Goal: Check status: Check status

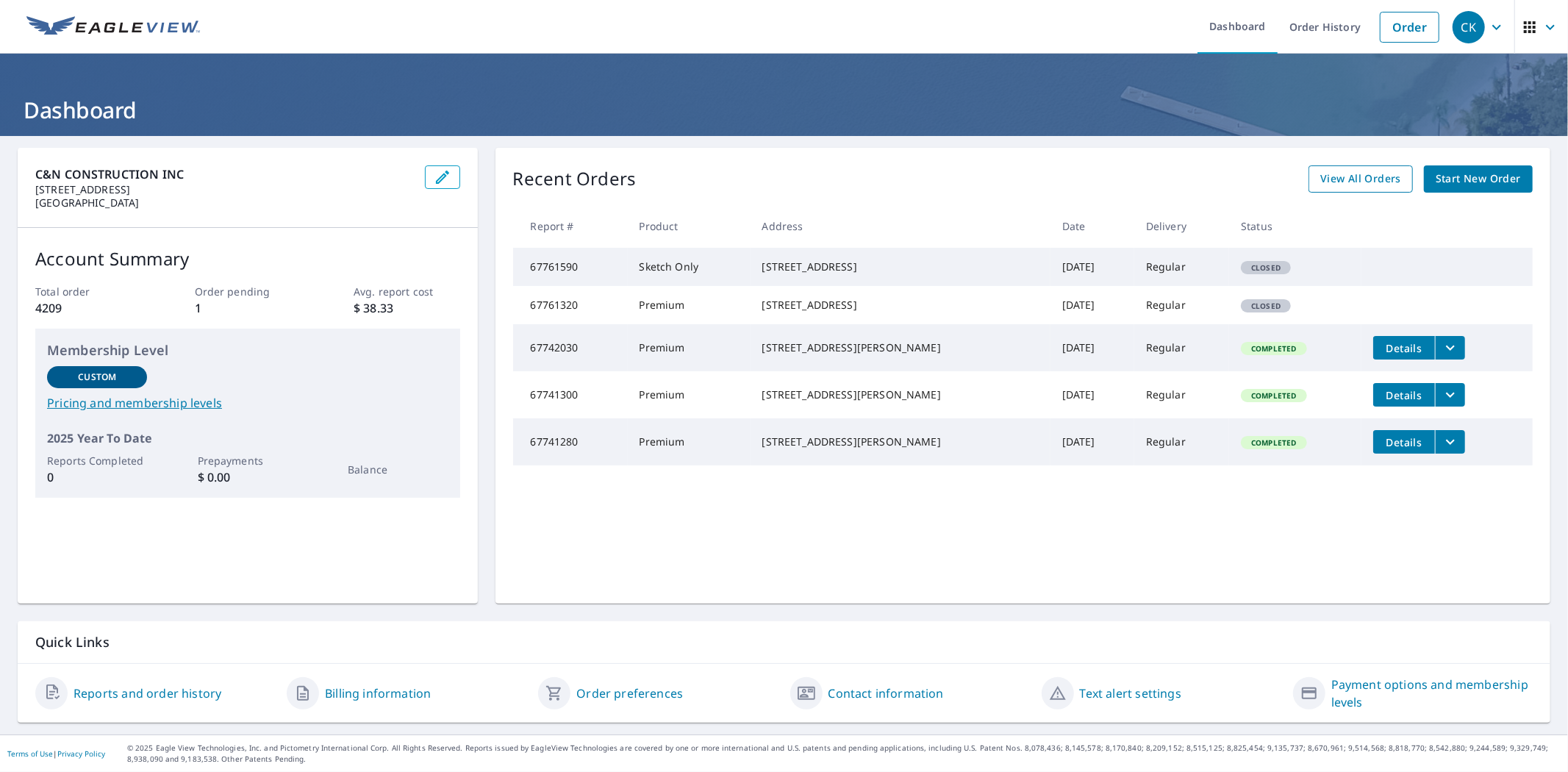
click at [1358, 177] on span "View All Orders" at bounding box center [1360, 178] width 81 height 19
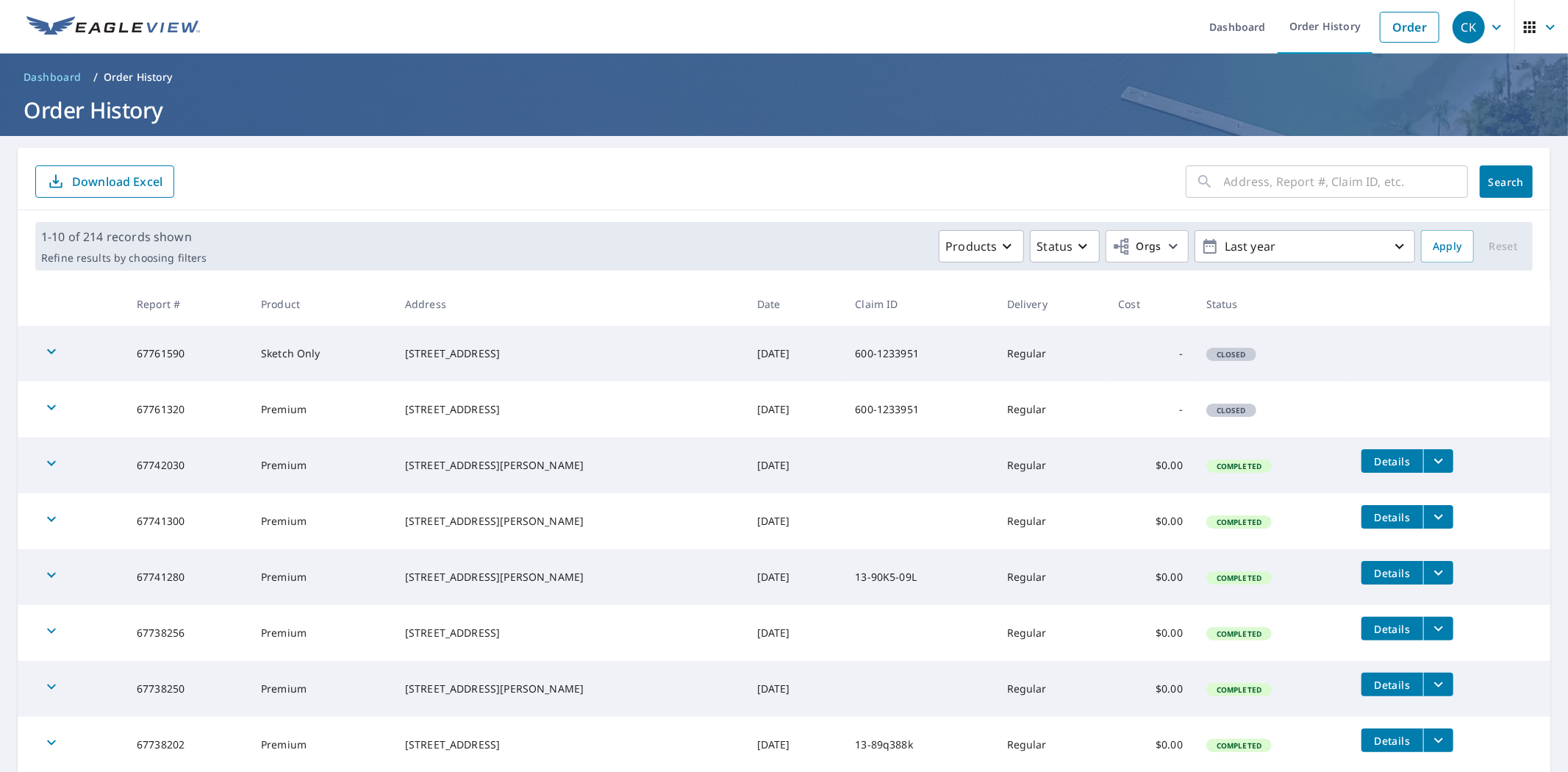
click at [1274, 174] on input "text" at bounding box center [1346, 181] width 244 height 41
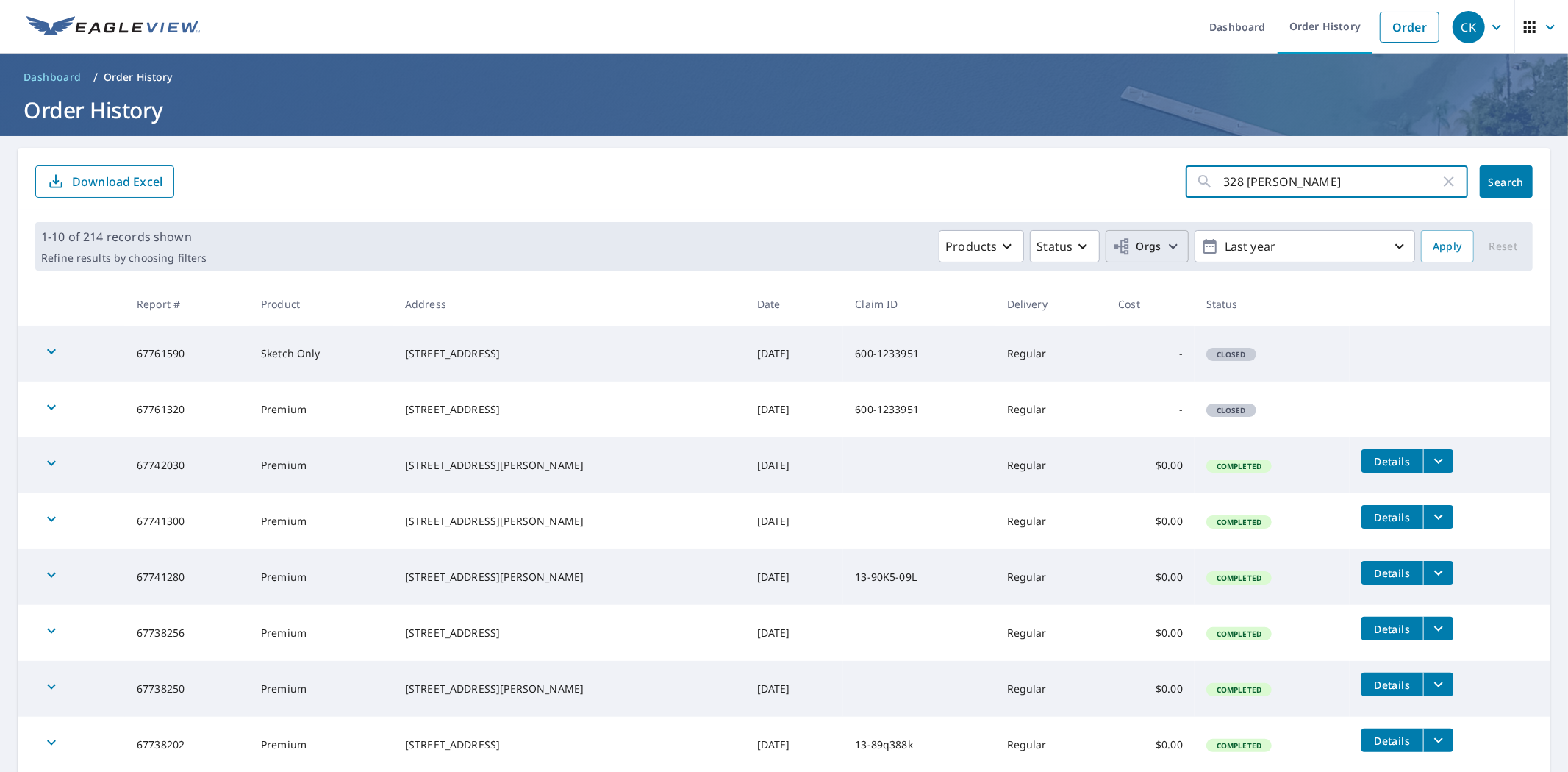
type input "328 [PERSON_NAME]"
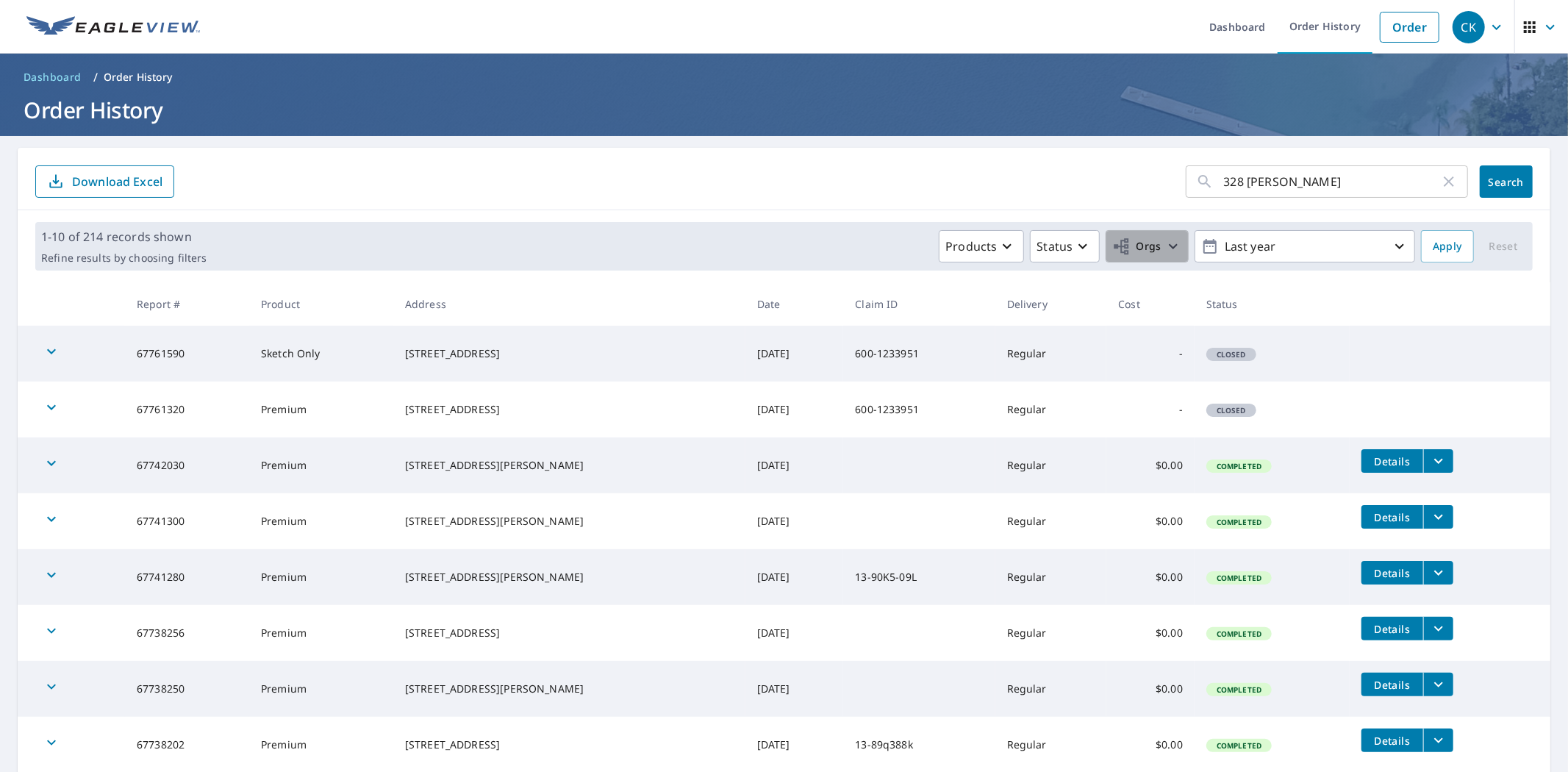
click at [1140, 258] on button "Orgs" at bounding box center [1147, 246] width 83 height 32
click at [857, 328] on input "C&N Construction, Inc." at bounding box center [849, 330] width 18 height 18
checkbox input "true"
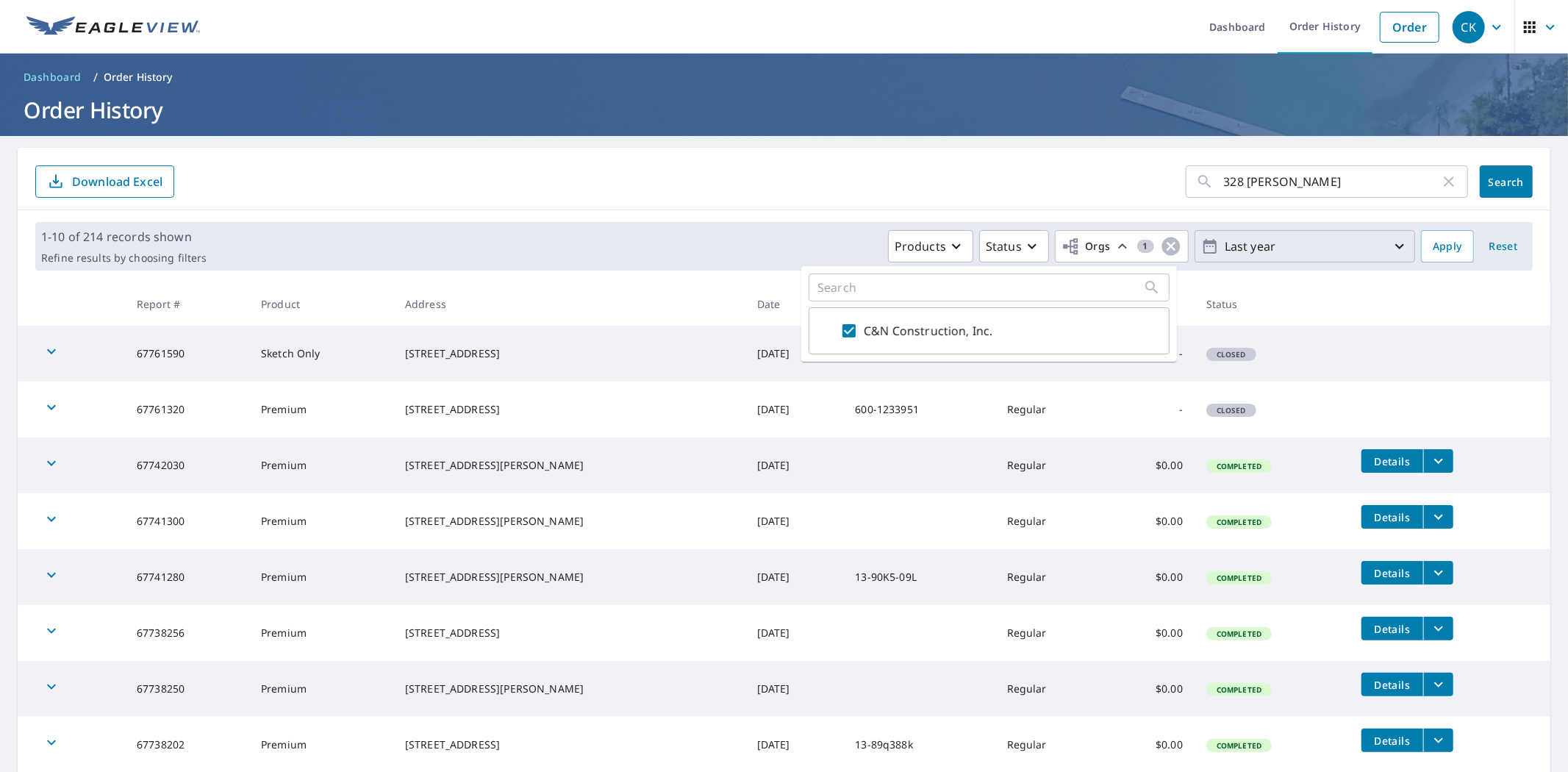
click at [1351, 247] on p "Last year" at bounding box center [1305, 247] width 172 height 25
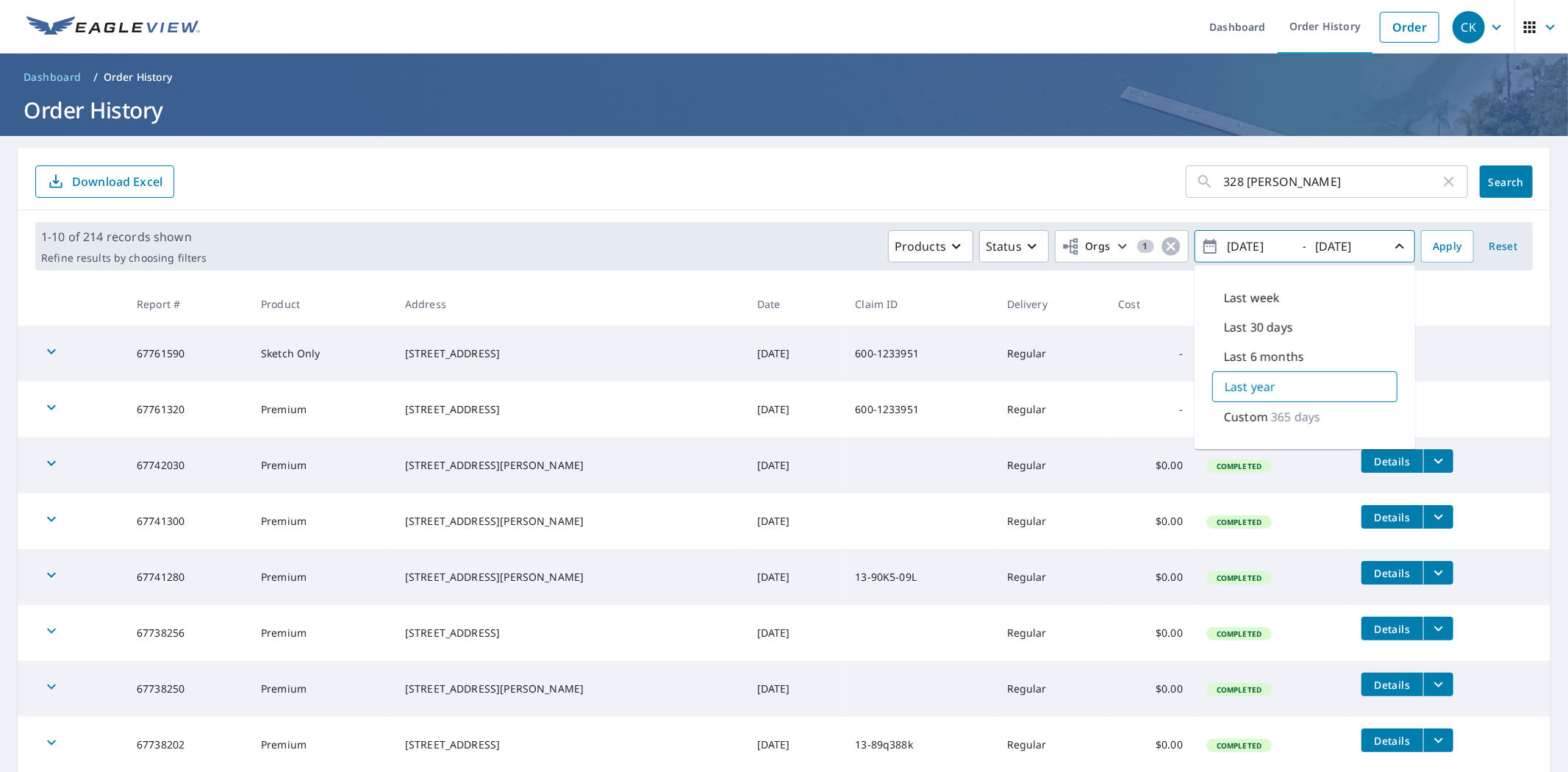
click at [1266, 294] on p "Last week" at bounding box center [1251, 297] width 56 height 18
type input "[DATE]"
click at [1432, 244] on span "Apply" at bounding box center [1447, 247] width 29 height 19
